Goal: Communication & Community: Answer question/provide support

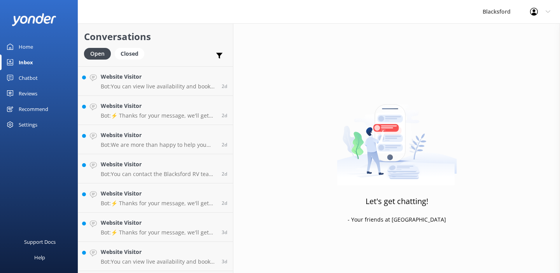
scroll to position [579, 0]
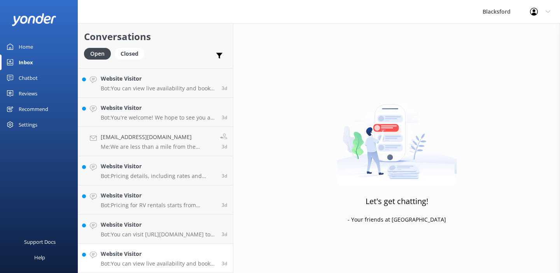
click at [187, 259] on div "Website Visitor Bot: You can view live availability and book your RV online by …" at bounding box center [158, 257] width 115 height 17
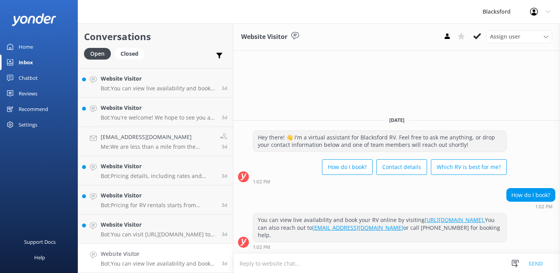
click at [478, 30] on div "Website Visitor Assign user [PERSON_NAME] [PERSON_NAME] [PERSON_NAME] [PERSON_N…" at bounding box center [396, 36] width 327 height 27
click at [478, 34] on icon at bounding box center [477, 36] width 8 height 8
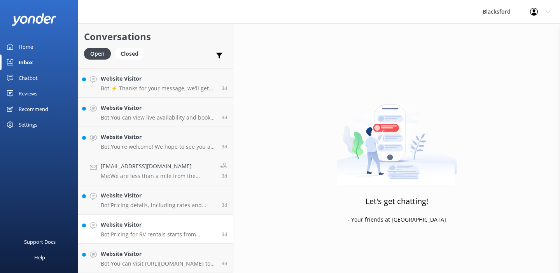
scroll to position [550, 0]
click at [162, 257] on h4 "Website Visitor" at bounding box center [158, 253] width 115 height 9
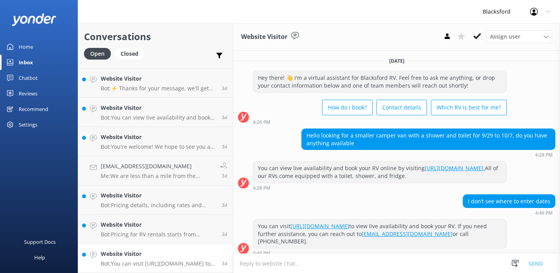
scroll to position [6, 0]
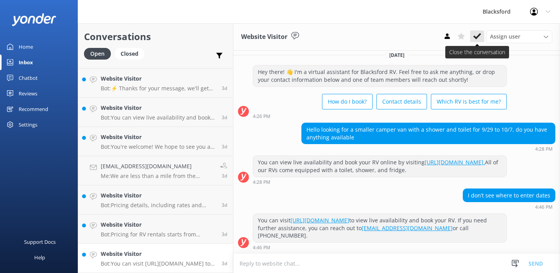
click at [478, 37] on use at bounding box center [477, 36] width 8 height 6
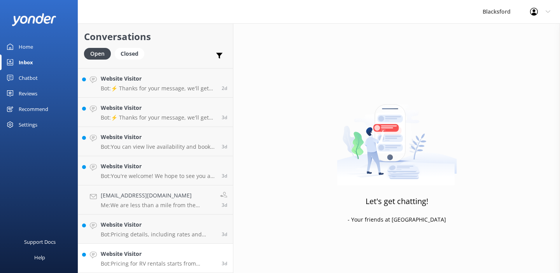
scroll to position [521, 0]
click at [184, 254] on h4 "Website Visitor" at bounding box center [158, 253] width 115 height 9
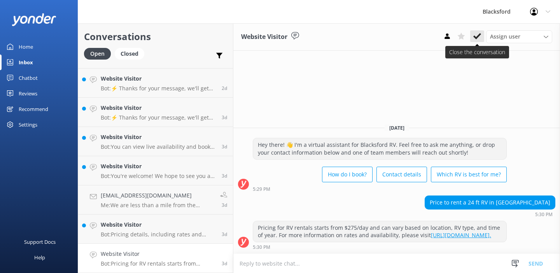
click at [478, 36] on use at bounding box center [477, 36] width 8 height 6
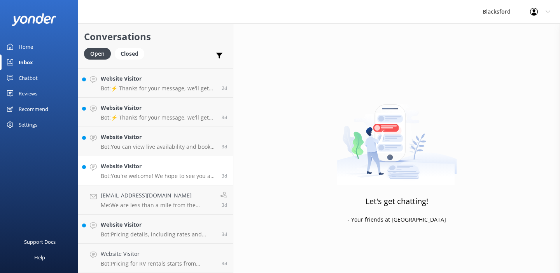
scroll to position [492, 0]
click at [192, 249] on h4 "Website Visitor" at bounding box center [158, 253] width 115 height 9
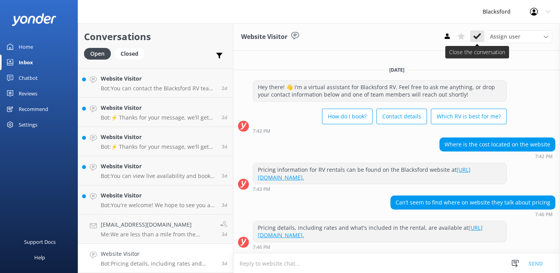
click at [479, 34] on use at bounding box center [477, 36] width 8 height 6
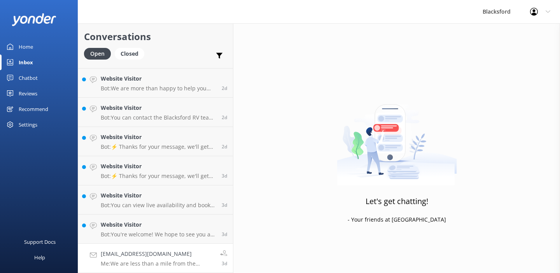
scroll to position [462, 0]
click at [137, 263] on p "Me: We are less than a mile from the [GEOGRAPHIC_DATA]/[GEOGRAPHIC_DATA], but r…" at bounding box center [158, 263] width 114 height 7
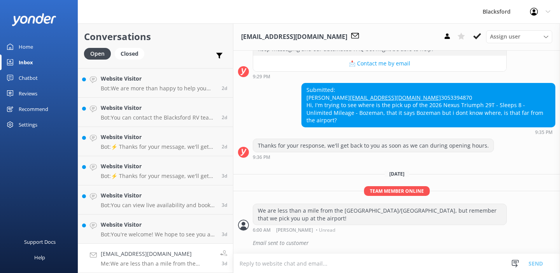
scroll to position [242, 0]
click at [479, 39] on icon at bounding box center [477, 36] width 8 height 8
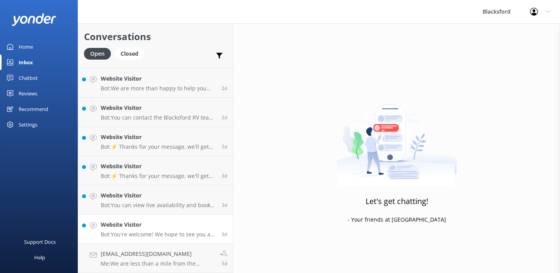
scroll to position [433, 0]
click at [201, 255] on h4 "Website Visitor" at bounding box center [158, 253] width 115 height 9
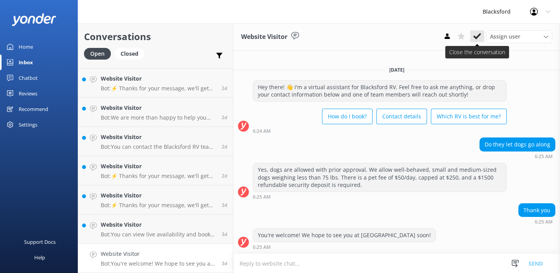
click at [478, 35] on use at bounding box center [477, 36] width 8 height 6
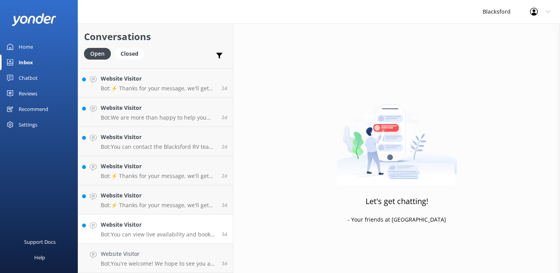
scroll to position [404, 0]
click at [191, 255] on h4 "Website Visitor" at bounding box center [158, 253] width 115 height 9
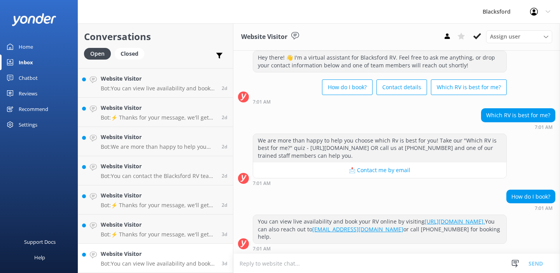
scroll to position [21, 0]
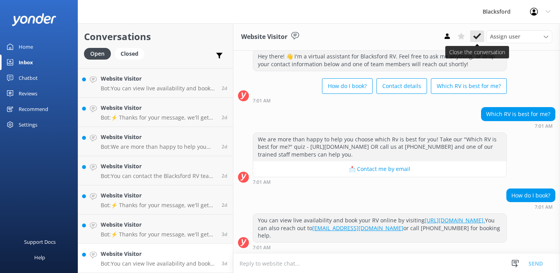
click at [477, 34] on icon at bounding box center [477, 36] width 8 height 8
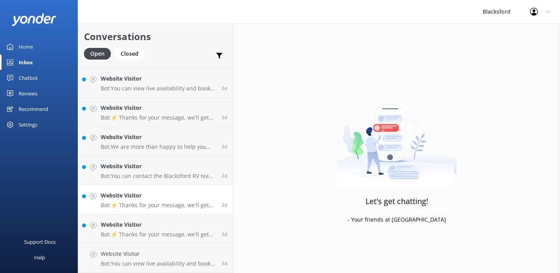
scroll to position [375, 0]
click at [189, 254] on h4 "Website Visitor" at bounding box center [158, 253] width 115 height 9
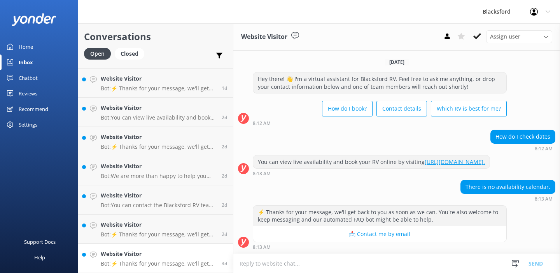
scroll to position [6, 0]
click at [481, 36] on icon at bounding box center [477, 36] width 8 height 8
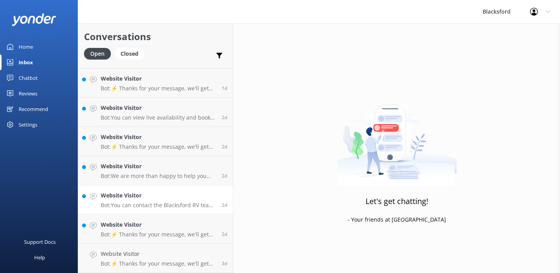
scroll to position [346, 0]
click at [171, 255] on h4 "Website Visitor" at bounding box center [158, 253] width 115 height 9
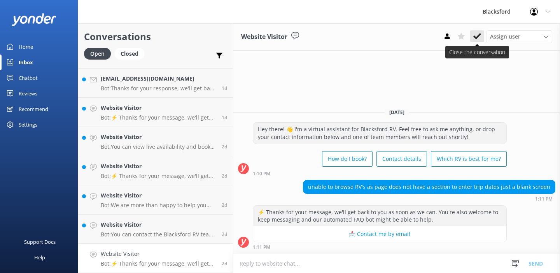
click at [475, 37] on use at bounding box center [477, 36] width 8 height 6
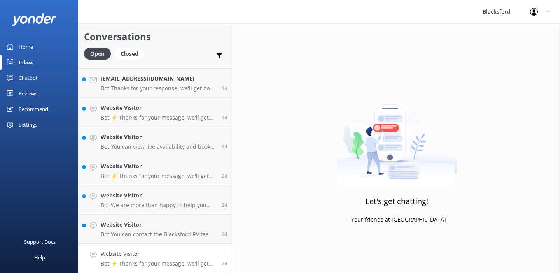
scroll to position [317, 0]
click at [185, 257] on h4 "Website Visitor" at bounding box center [158, 253] width 115 height 9
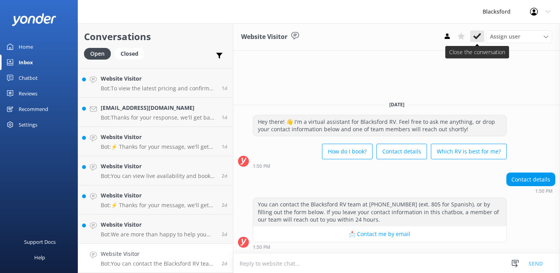
click at [478, 37] on use at bounding box center [477, 36] width 8 height 6
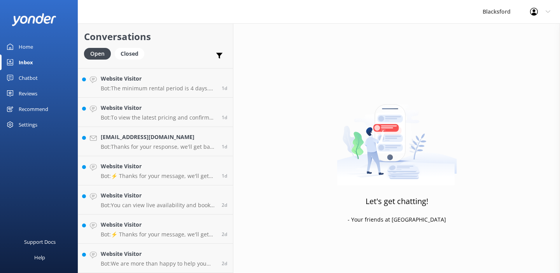
scroll to position [287, 0]
click at [201, 250] on h4 "Website Visitor" at bounding box center [158, 253] width 115 height 9
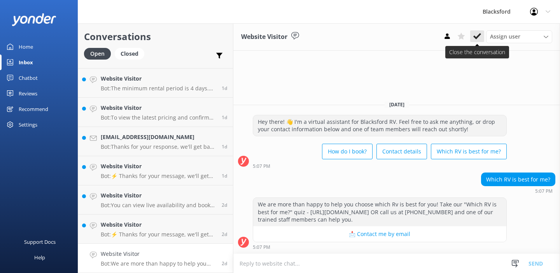
click at [474, 37] on use at bounding box center [477, 36] width 8 height 6
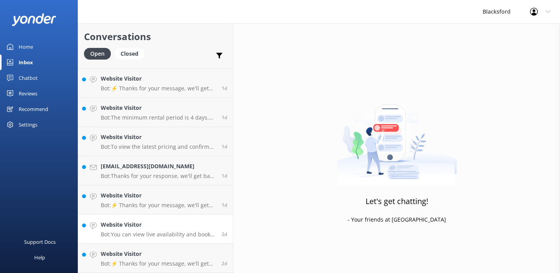
scroll to position [258, 0]
click at [171, 256] on h4 "Website Visitor" at bounding box center [158, 253] width 115 height 9
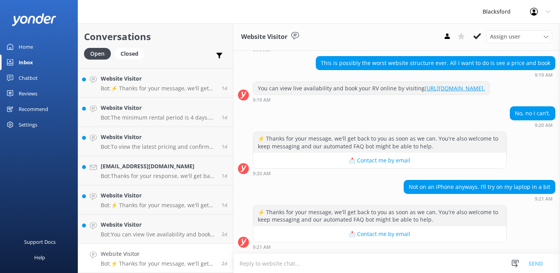
scroll to position [79, 0]
click at [473, 34] on icon at bounding box center [477, 36] width 8 height 8
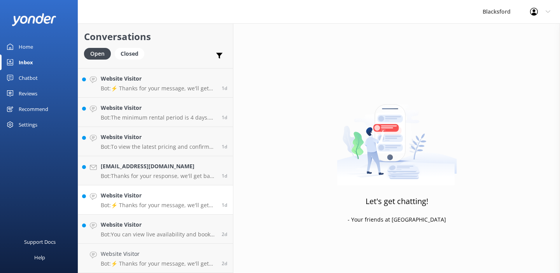
scroll to position [229, 0]
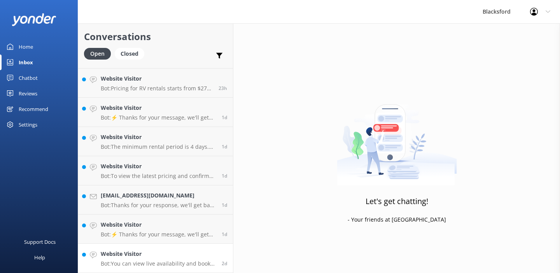
click at [174, 255] on h4 "Website Visitor" at bounding box center [158, 253] width 115 height 9
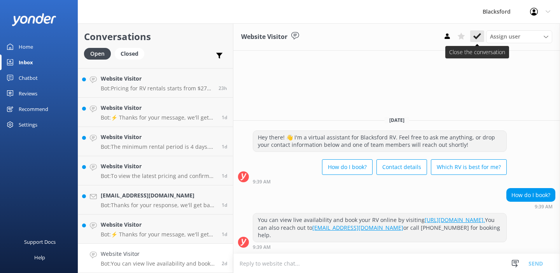
click at [475, 38] on use at bounding box center [477, 36] width 8 height 6
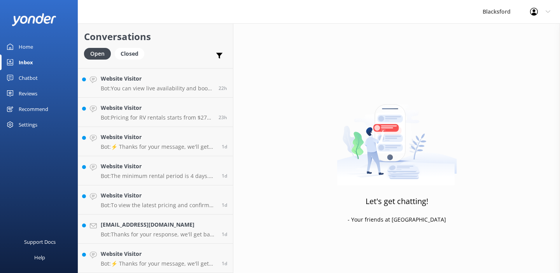
scroll to position [200, 0]
click at [173, 250] on h4 "Website Visitor" at bounding box center [158, 253] width 115 height 9
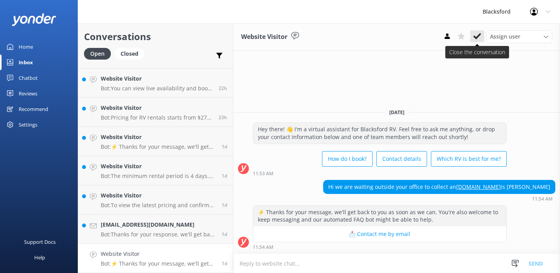
click at [476, 37] on use at bounding box center [477, 36] width 8 height 6
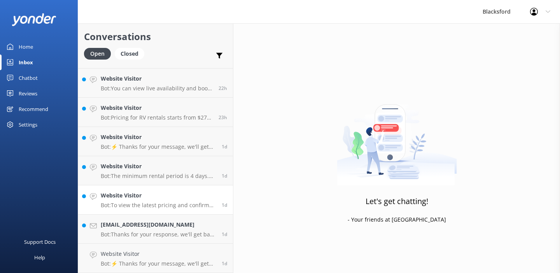
scroll to position [171, 0]
click at [166, 260] on p "Bot: Thanks for your response, we'll get back to you as soon as we can during o…" at bounding box center [158, 263] width 115 height 7
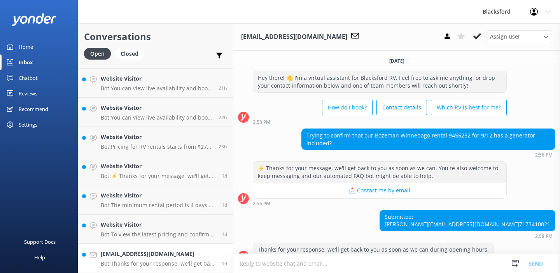
scroll to position [29, 0]
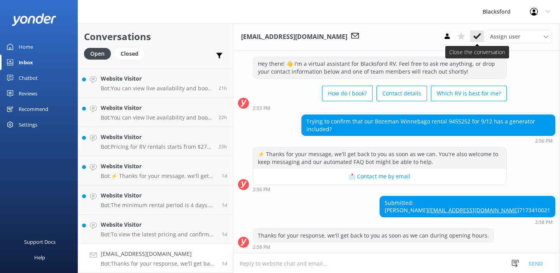
click at [479, 36] on icon at bounding box center [477, 36] width 8 height 8
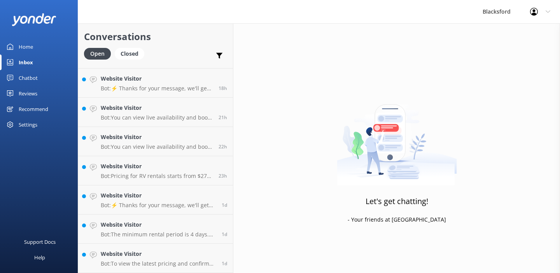
scroll to position [142, 0]
click at [139, 259] on div "Website Visitor Bot: To view the latest pricing and confirm availability for [D…" at bounding box center [158, 257] width 115 height 17
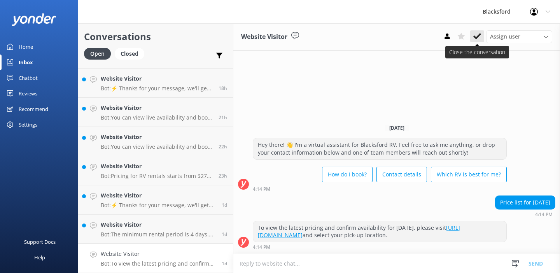
click at [477, 37] on use at bounding box center [477, 36] width 8 height 6
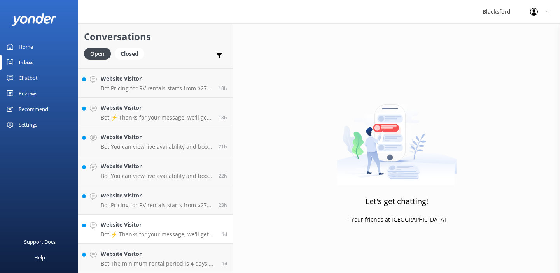
scroll to position [112, 0]
click at [184, 255] on h4 "Website Visitor" at bounding box center [158, 253] width 115 height 9
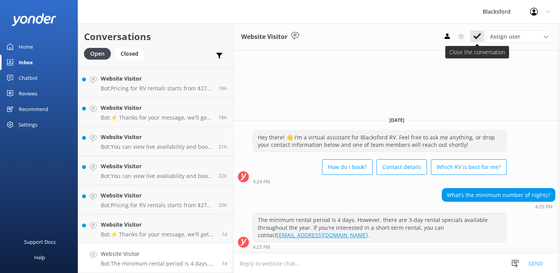
click at [474, 39] on icon at bounding box center [477, 36] width 8 height 8
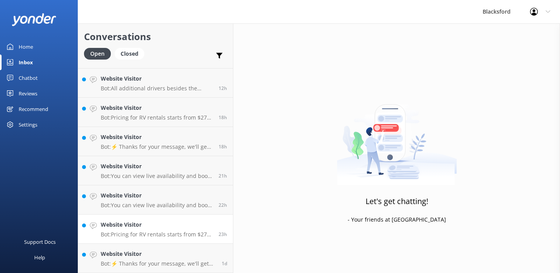
scroll to position [83, 0]
click at [158, 254] on h4 "Website Visitor" at bounding box center [158, 253] width 115 height 9
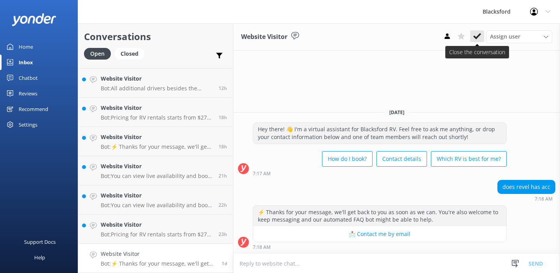
click at [480, 37] on icon at bounding box center [477, 36] width 8 height 8
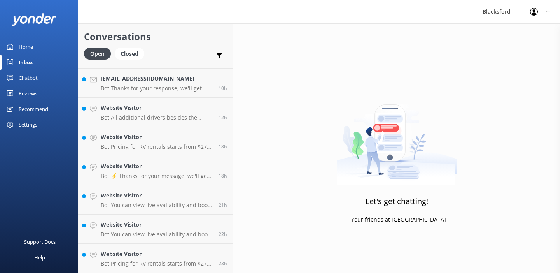
scroll to position [54, 0]
click at [170, 252] on h4 "Website Visitor" at bounding box center [157, 253] width 112 height 9
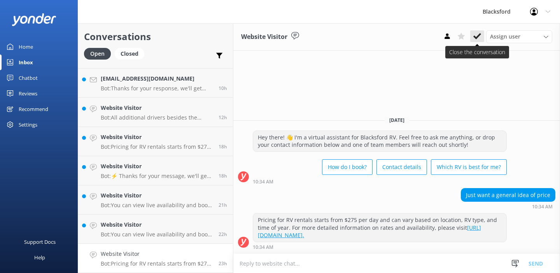
click at [478, 37] on use at bounding box center [477, 36] width 8 height 6
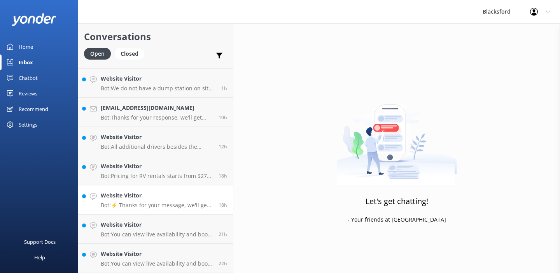
scroll to position [25, 0]
click at [169, 255] on h4 "Website Visitor" at bounding box center [157, 253] width 112 height 9
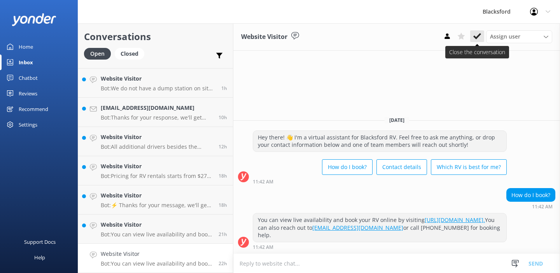
click at [475, 35] on icon at bounding box center [477, 36] width 8 height 8
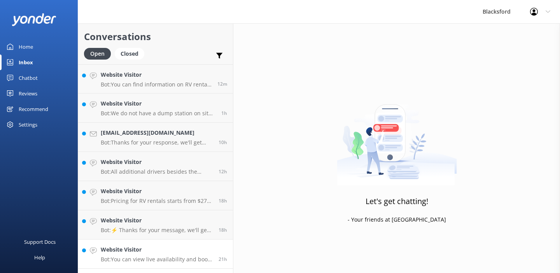
click at [194, 250] on h4 "Website Visitor" at bounding box center [157, 249] width 112 height 9
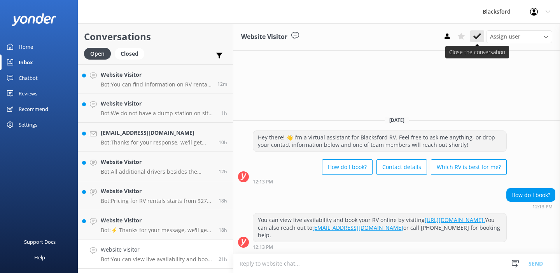
click at [481, 34] on button at bounding box center [477, 36] width 14 height 12
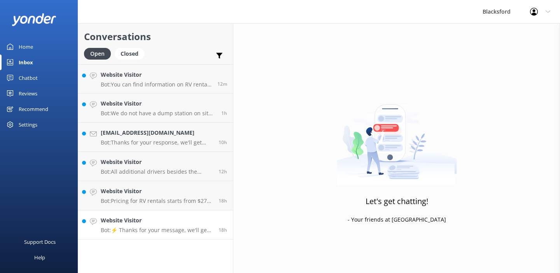
click at [162, 237] on link "Website Visitor Bot: ⚡ Thanks for your message, we'll get back to you as soon a…" at bounding box center [155, 224] width 155 height 29
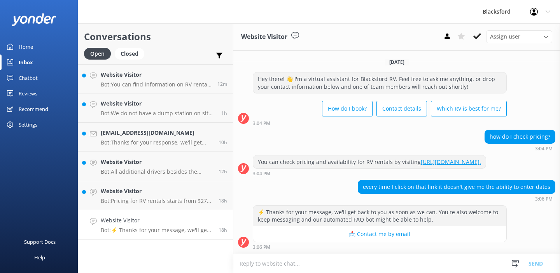
scroll to position [6, 0]
click at [481, 36] on button at bounding box center [477, 36] width 14 height 12
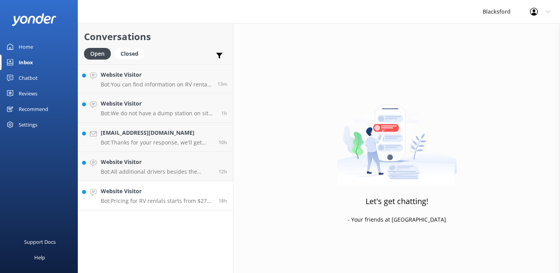
click at [177, 198] on p "Bot: Pricing for RV rentals starts from $275 per day, but it can vary based on …" at bounding box center [157, 200] width 112 height 7
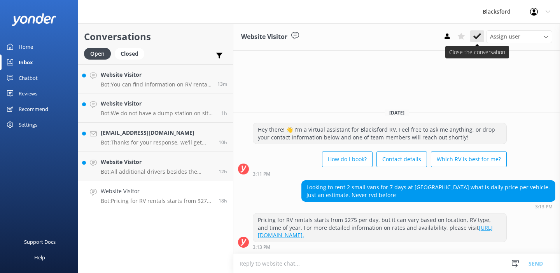
click at [474, 37] on use at bounding box center [477, 36] width 8 height 6
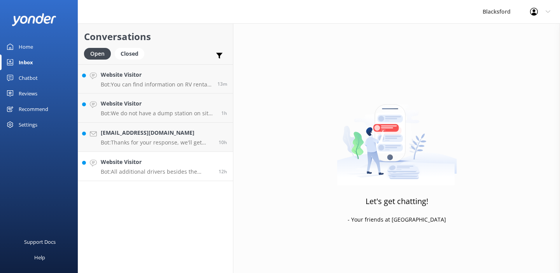
click at [184, 171] on p "Bot: All additional drivers besides the primary are $10/day. You are welcome to…" at bounding box center [157, 171] width 112 height 7
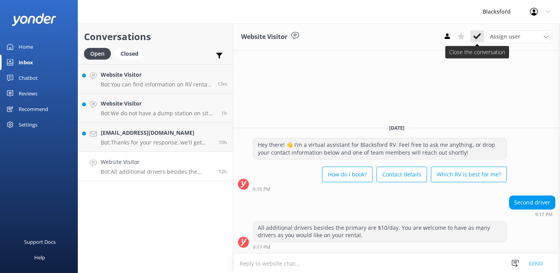
click at [477, 39] on icon at bounding box center [477, 36] width 8 height 8
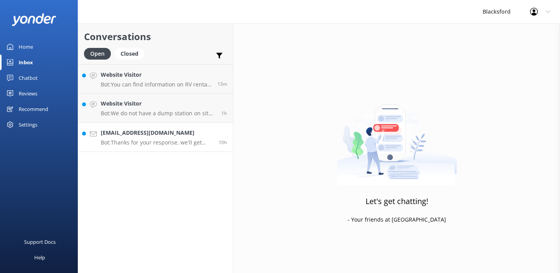
click at [152, 149] on link "[EMAIL_ADDRESS][DOMAIN_NAME] Bot: Thanks for your response, we'll get back to y…" at bounding box center [155, 136] width 155 height 29
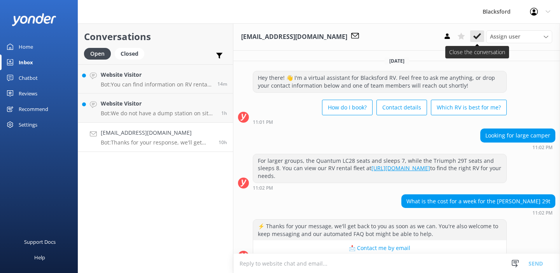
click at [476, 38] on use at bounding box center [477, 36] width 8 height 6
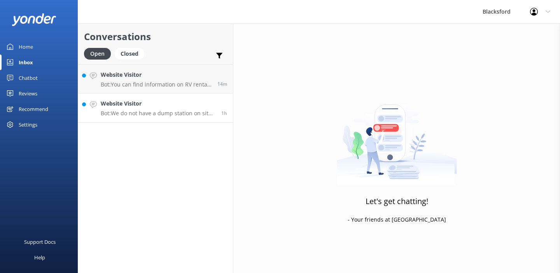
click at [185, 109] on div "Website Visitor Bot: We do not have a dump station on site. Please ensure all t…" at bounding box center [158, 107] width 115 height 17
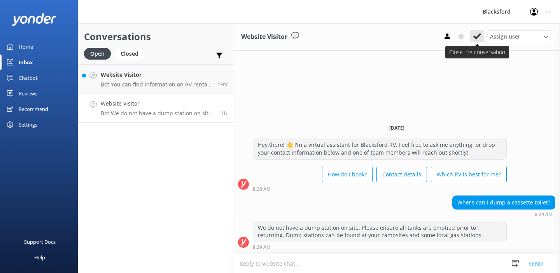
click at [476, 38] on use at bounding box center [477, 36] width 8 height 6
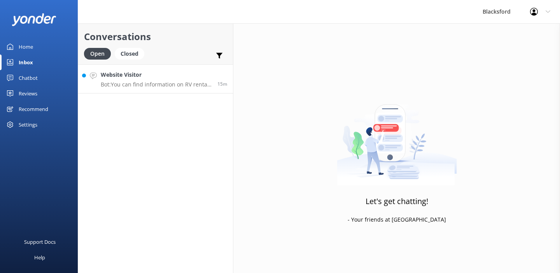
click at [161, 77] on h4 "Website Visitor" at bounding box center [156, 74] width 111 height 9
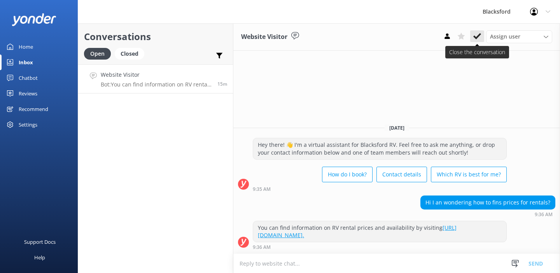
click at [477, 33] on icon at bounding box center [477, 36] width 8 height 8
